Goal: Complete application form

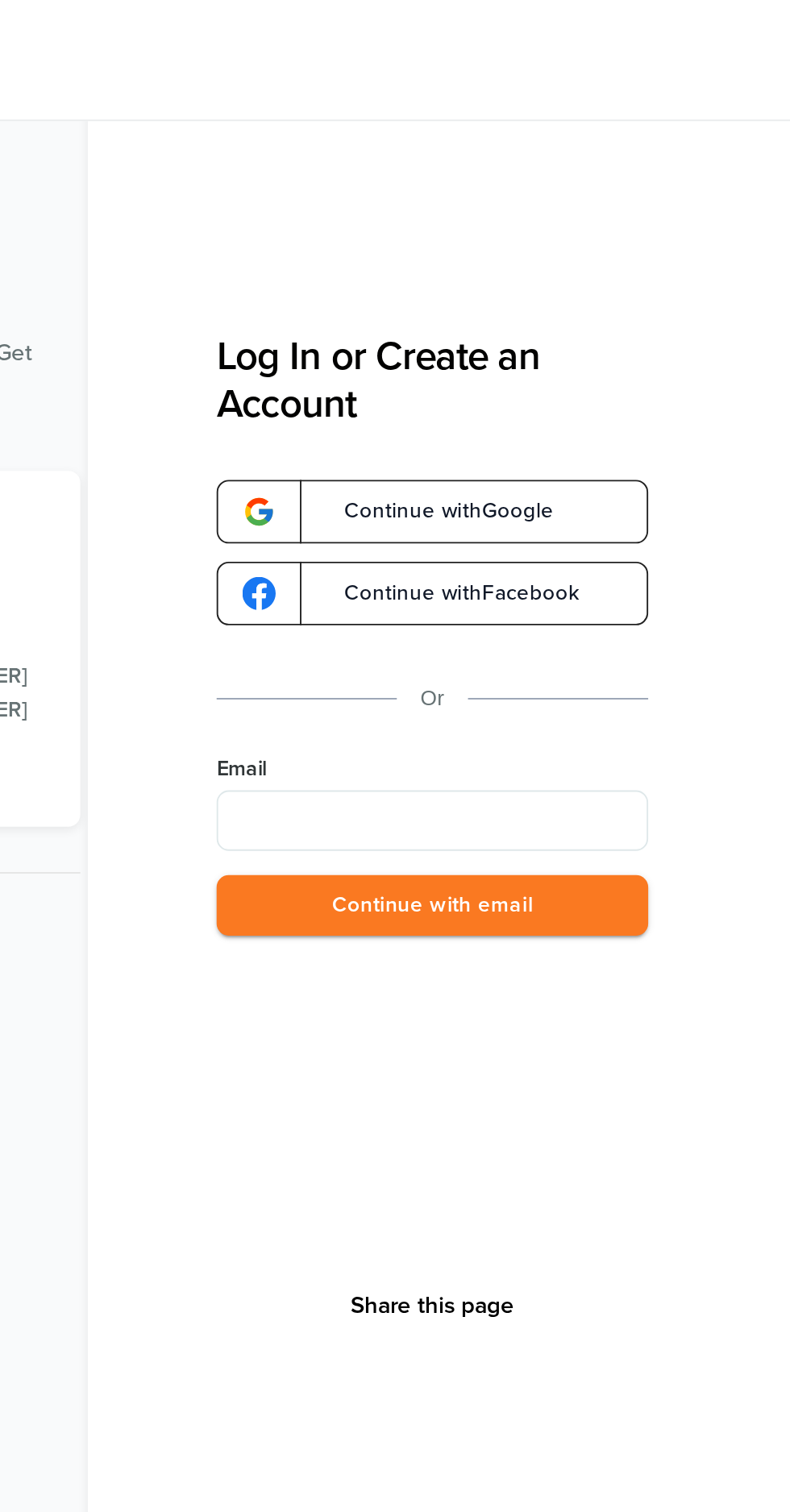
click at [663, 440] on input "Email" at bounding box center [599, 437] width 230 height 33
type input "**********"
click at [676, 478] on button "Continue with email" at bounding box center [599, 482] width 230 height 33
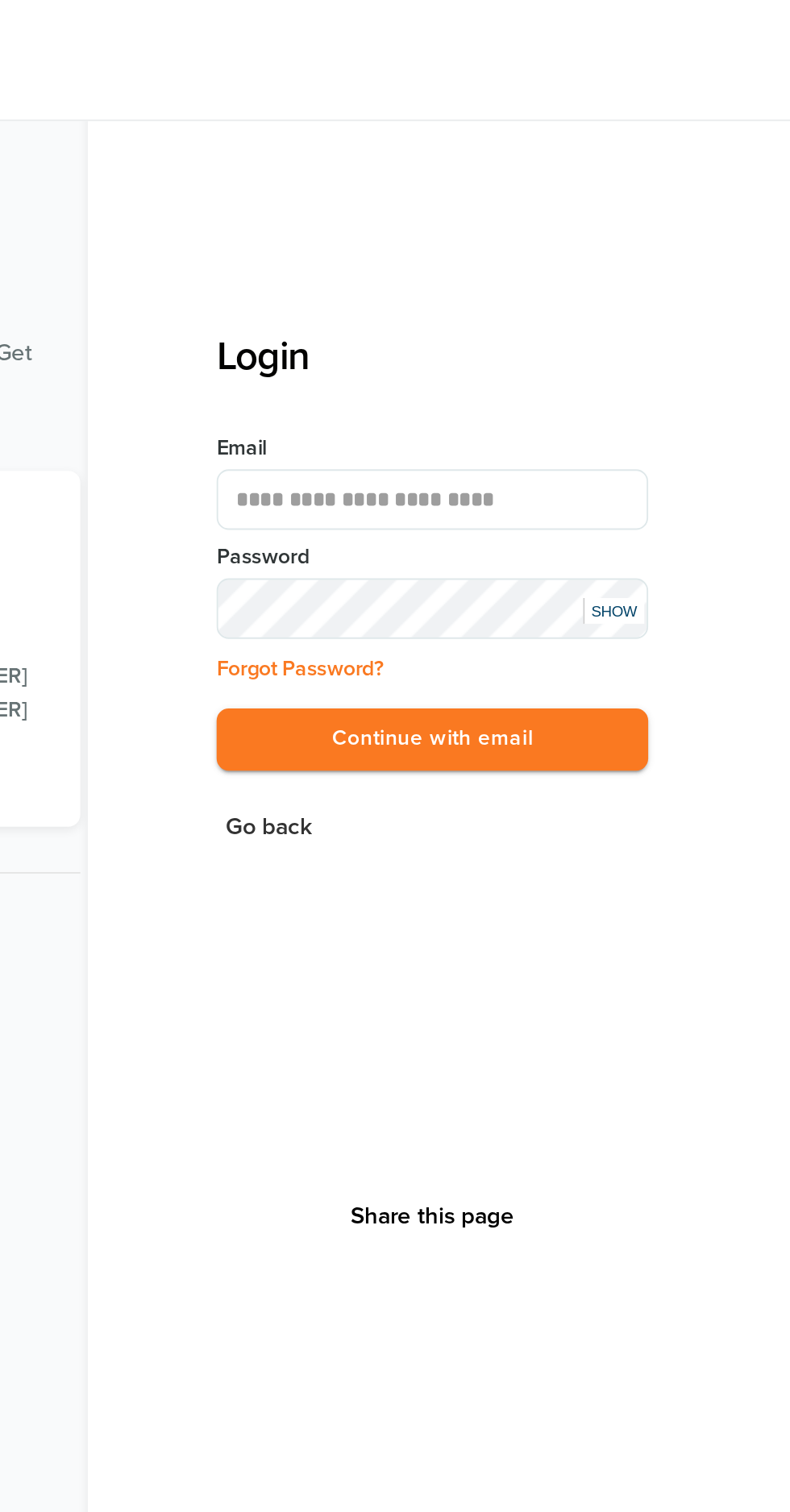
click at [685, 391] on button "Continue with email" at bounding box center [599, 393] width 230 height 33
